Goal: Find specific page/section: Find specific page/section

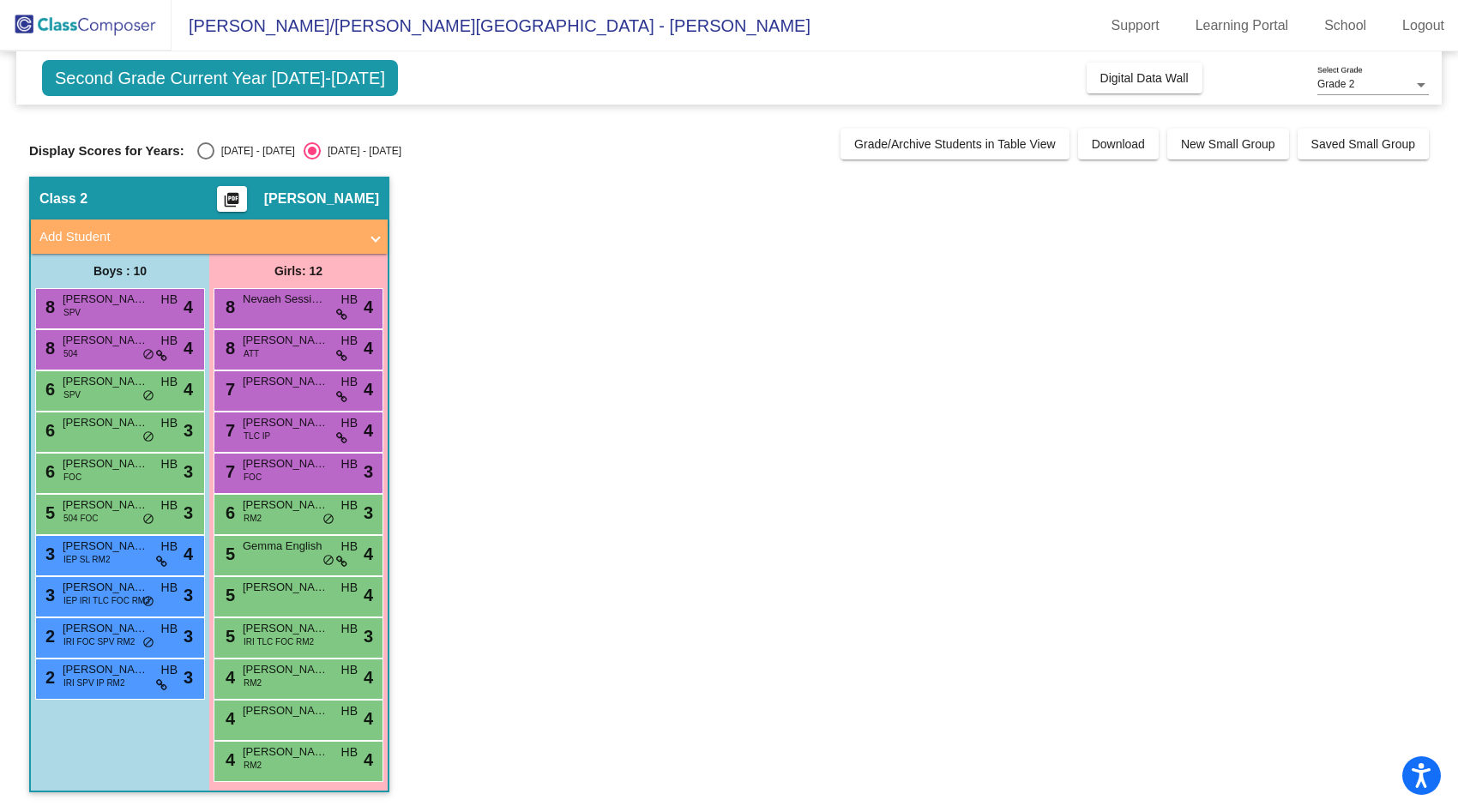
click at [1402, 79] on div "Grade 2" at bounding box center [1365, 85] width 96 height 12
click at [1318, 391] on div at bounding box center [729, 406] width 1458 height 812
